Goal: Navigation & Orientation: Understand site structure

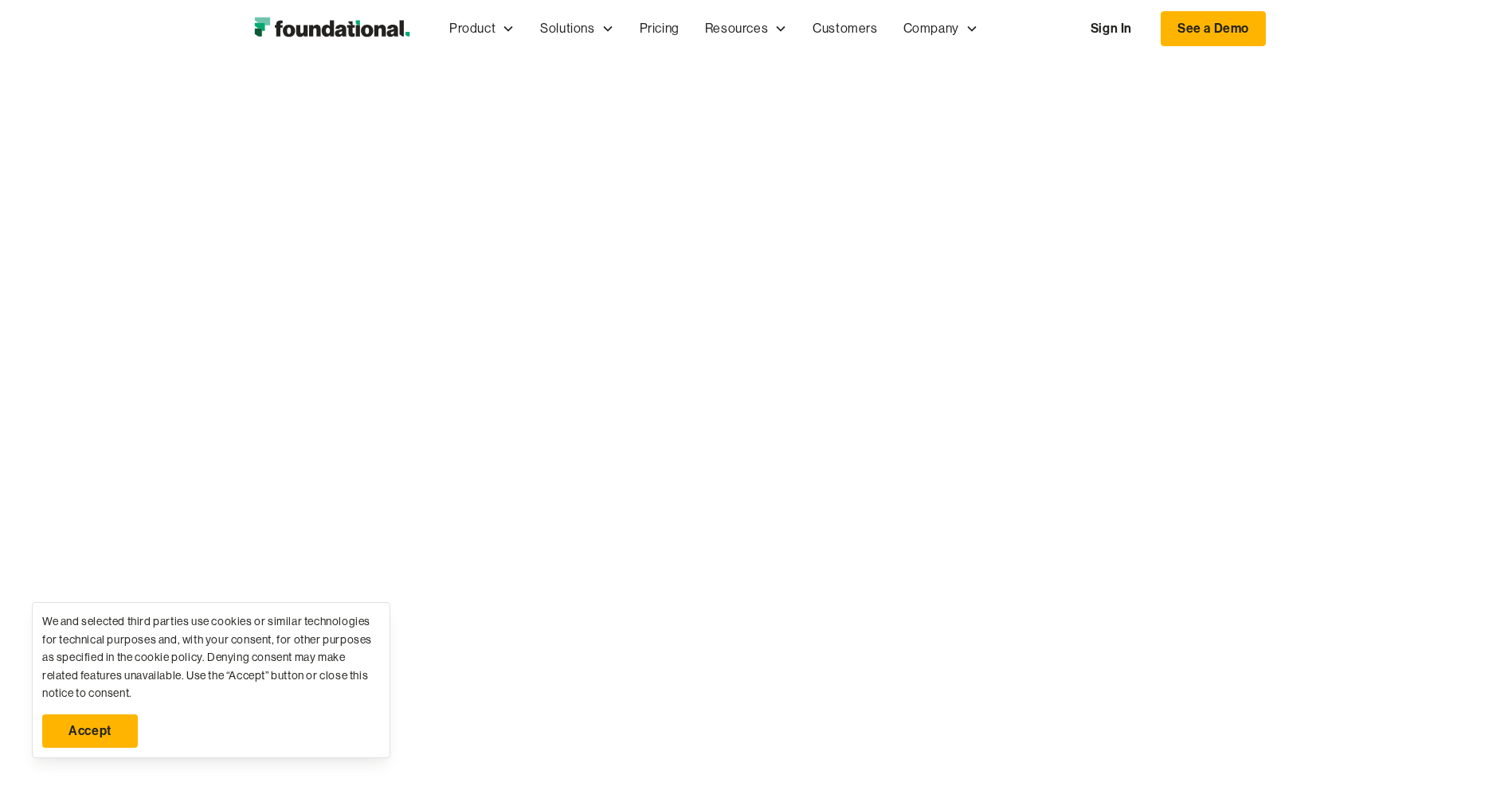
scroll to position [2629, 0]
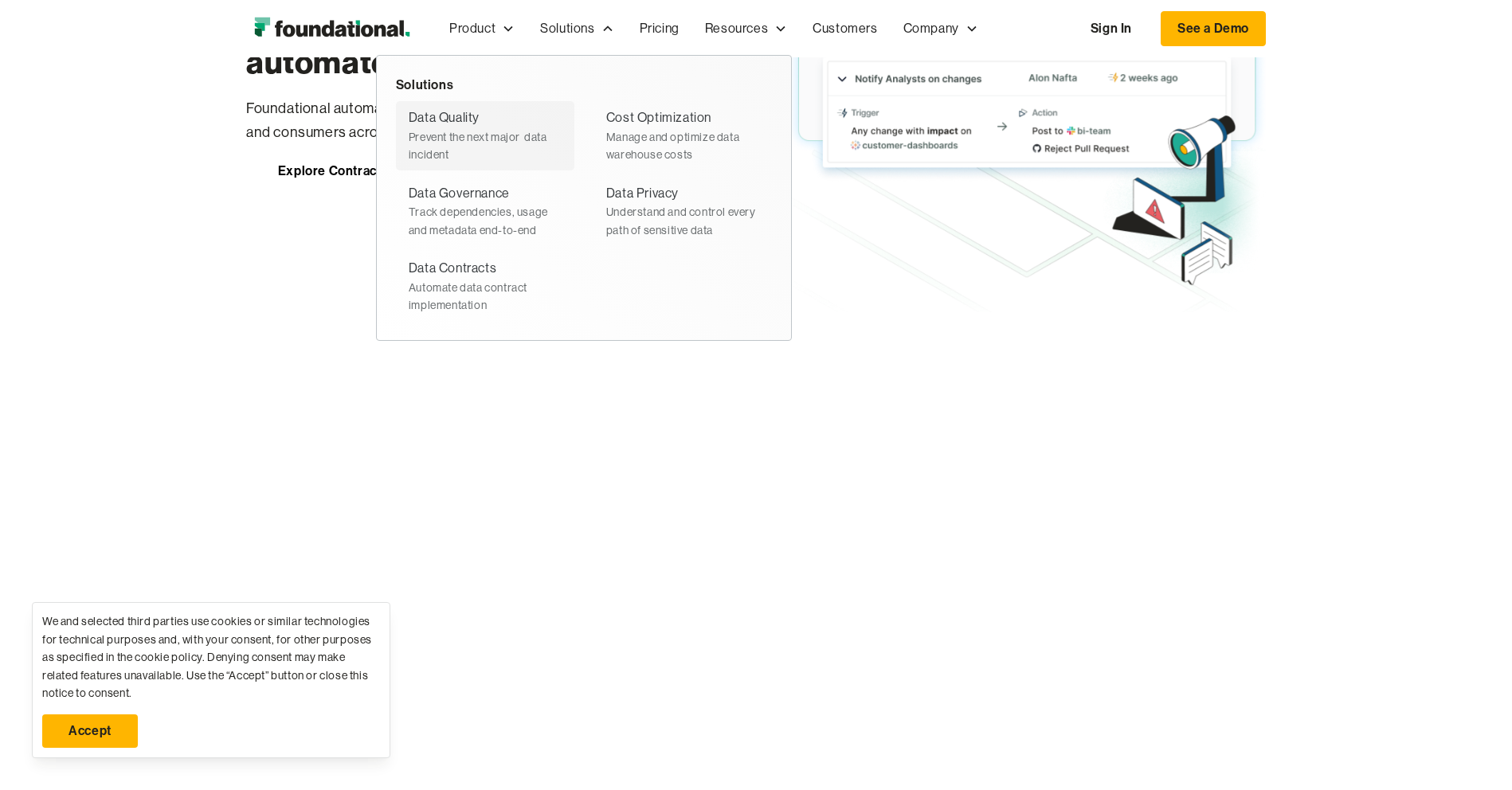
click at [409, 163] on div "Prevent the next major  data incident" at bounding box center [485, 146] width 153 height 35
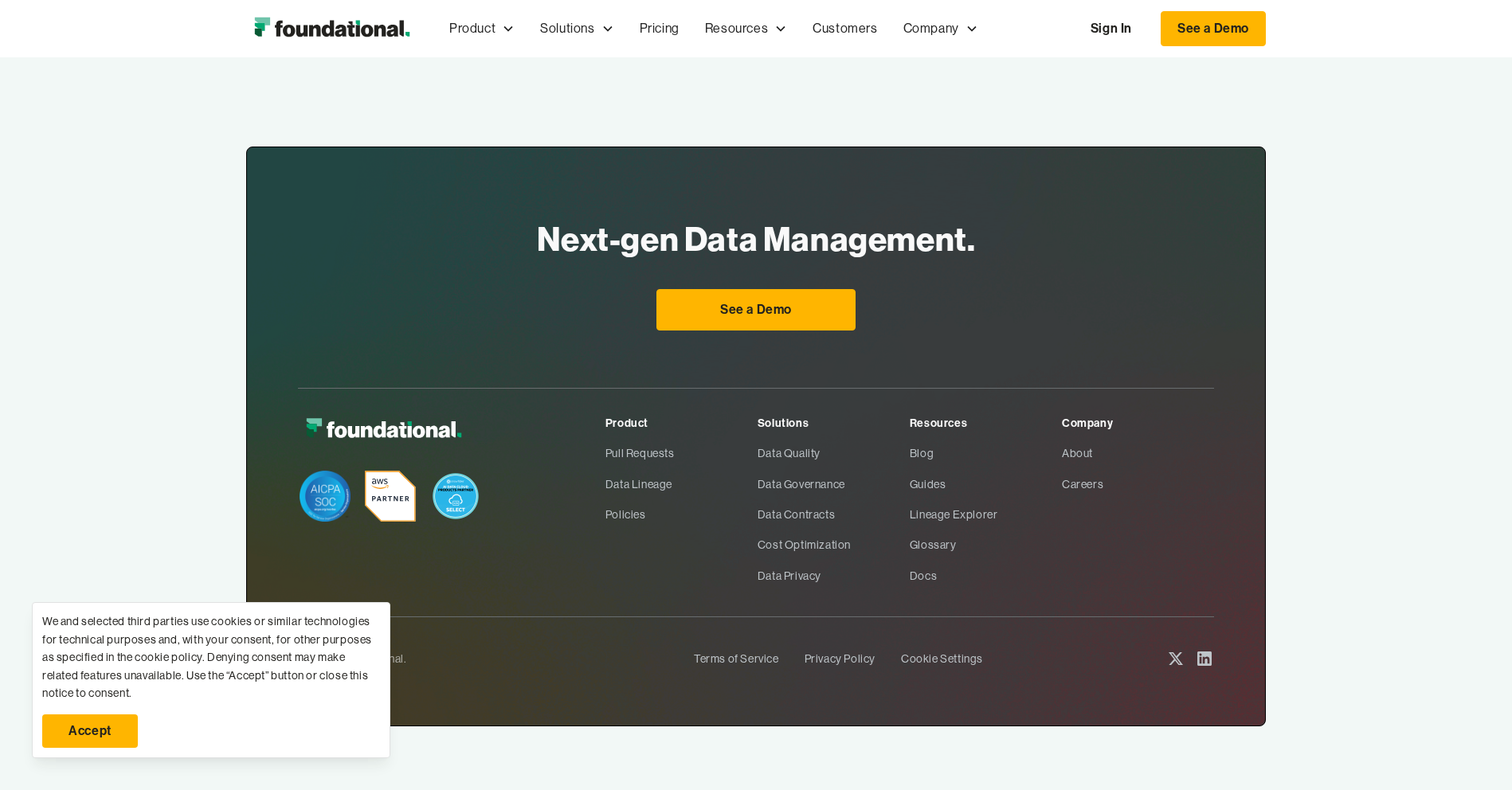
scroll to position [3127, 0]
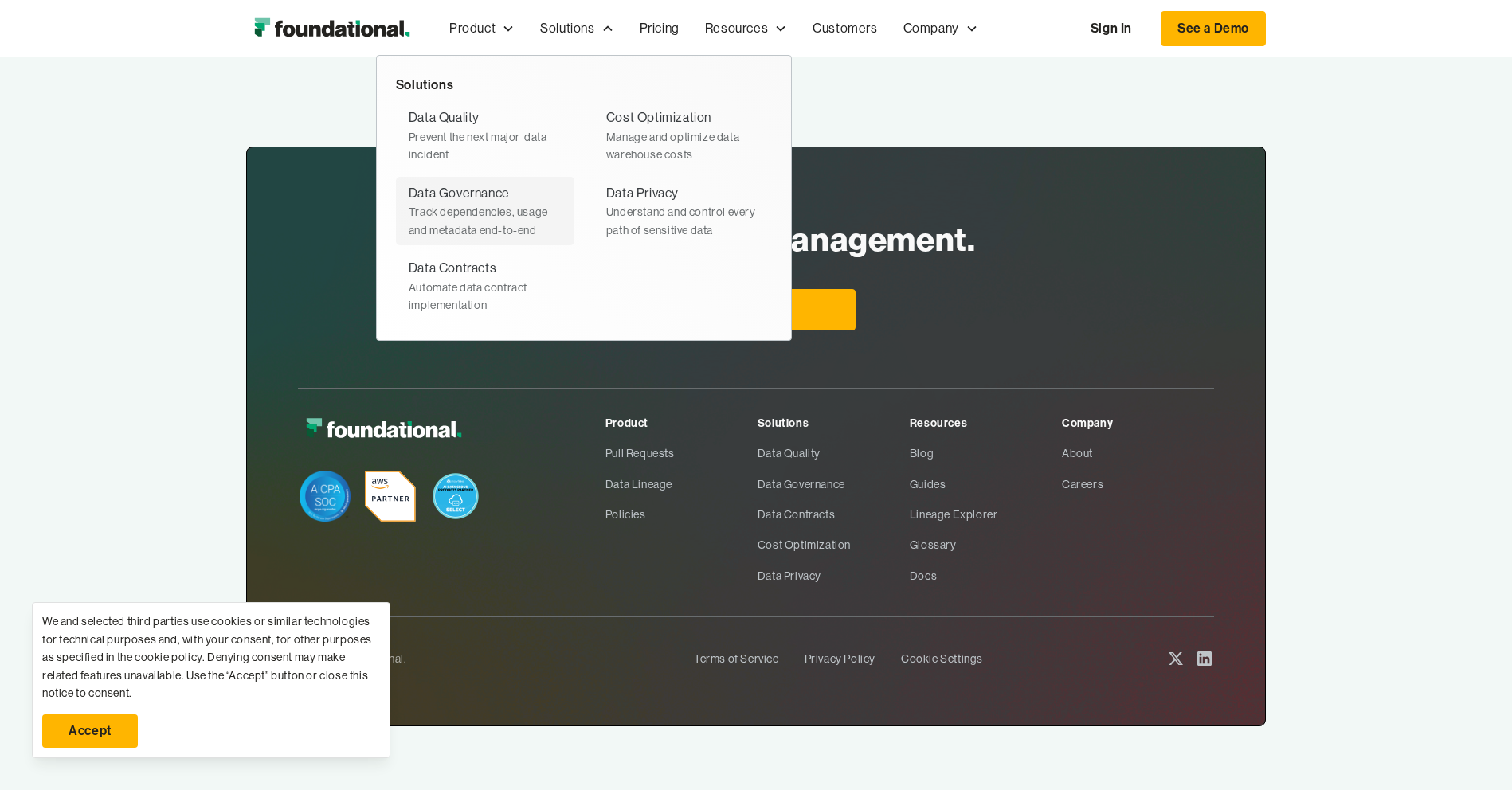
click at [409, 204] on div "Data Governance" at bounding box center [459, 193] width 101 height 20
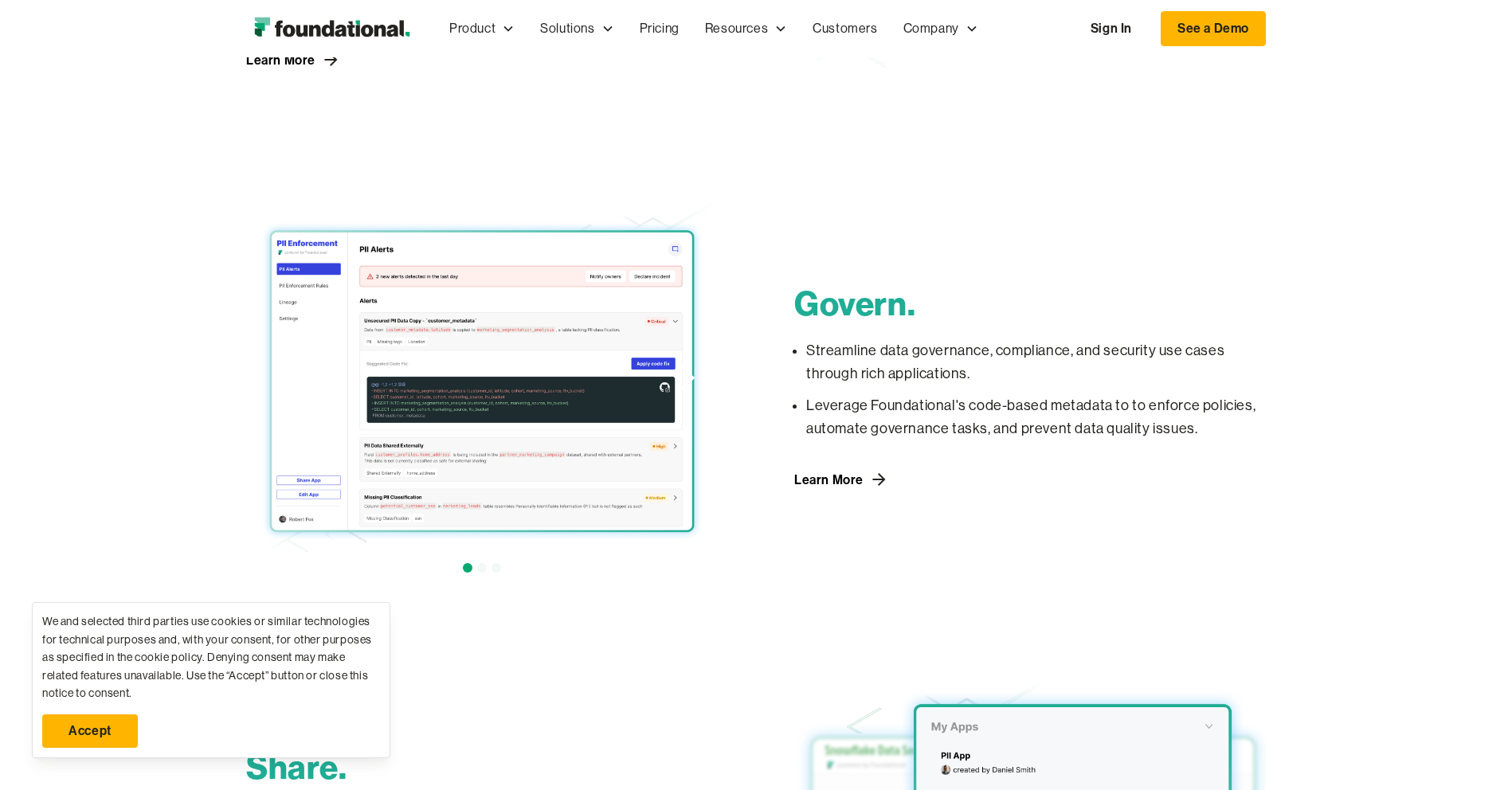
scroll to position [966, 0]
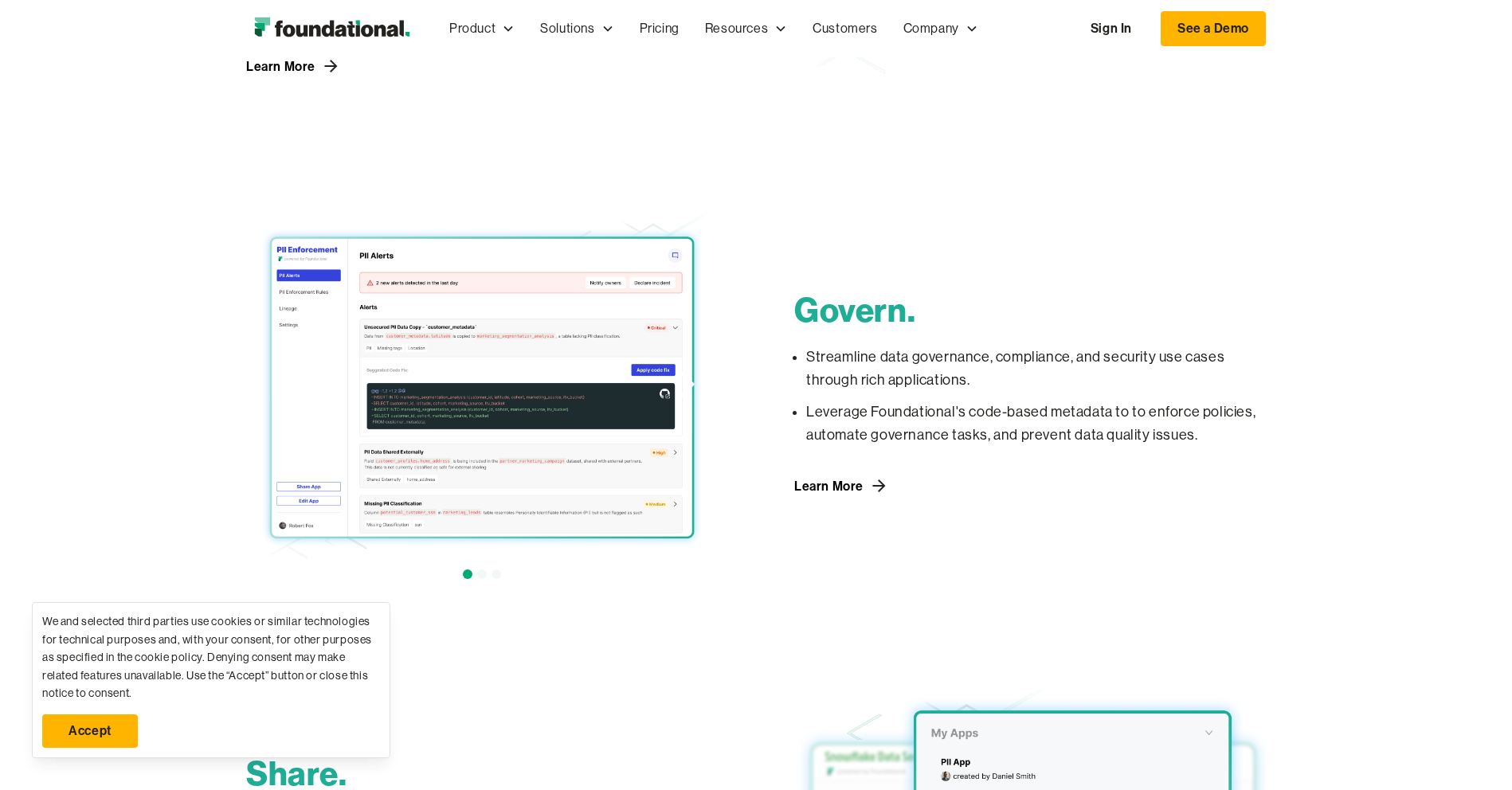
click at [247, 35] on img "home" at bounding box center [332, 28] width 171 height 32
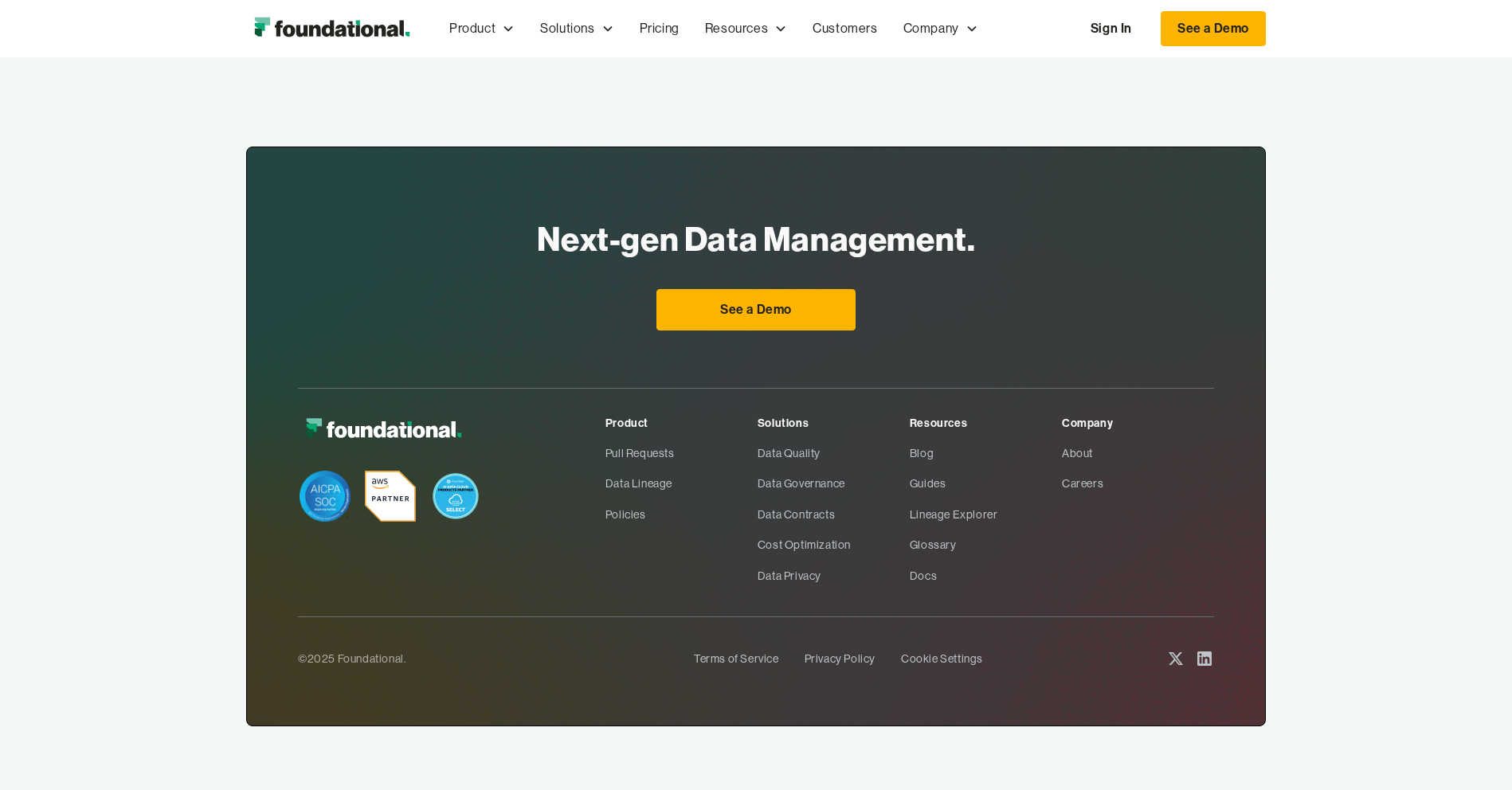
scroll to position [6259, 0]
